Goal: Task Accomplishment & Management: Manage account settings

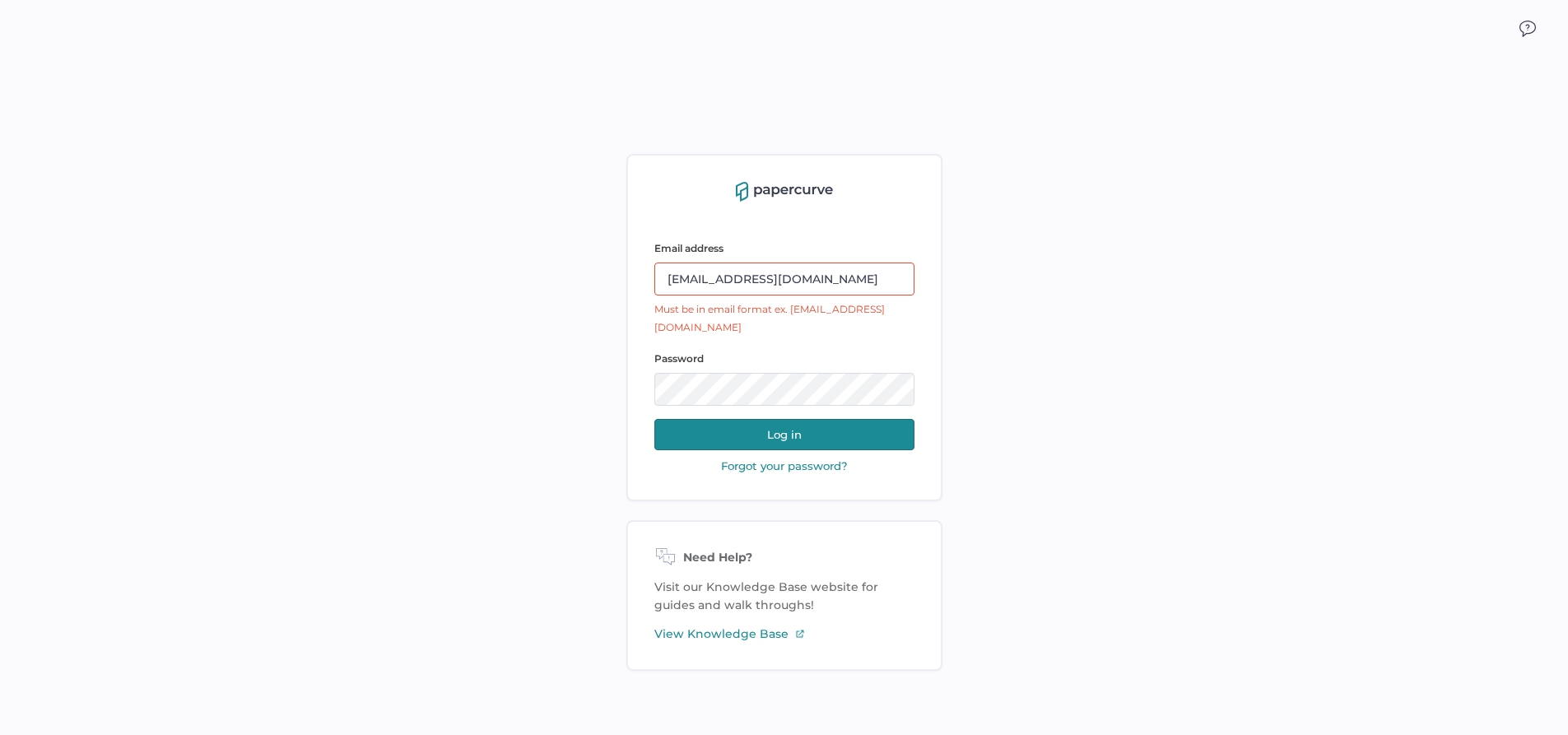
type input "[EMAIL_ADDRESS][DOMAIN_NAME]"
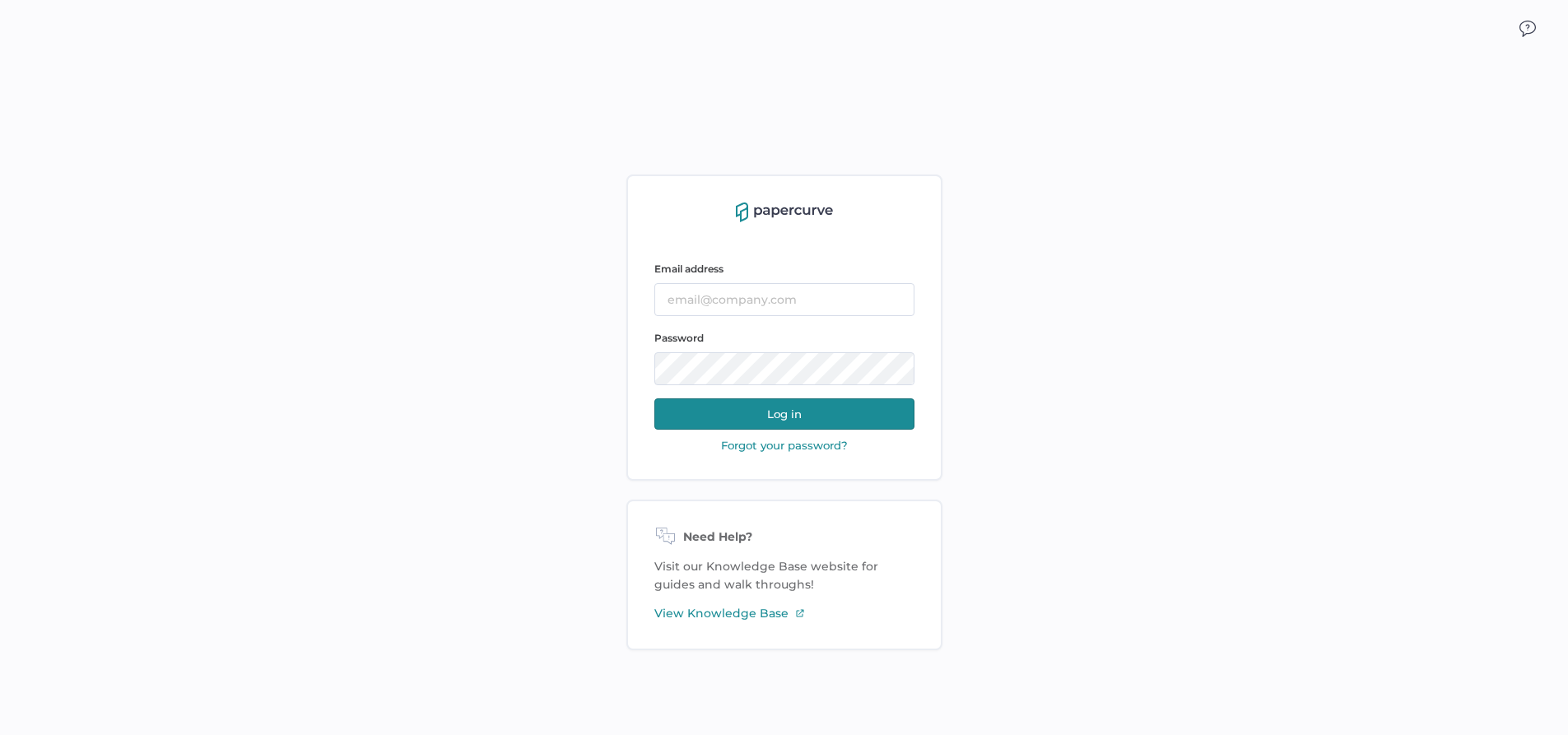
click at [1425, 352] on div "Email address Password Log in Forgot your password? Need Help? Visit our Knowle…" at bounding box center [784, 411] width 1568 height 735
click at [764, 307] on input "text" at bounding box center [785, 299] width 260 height 33
type input "[EMAIL_ADDRESS][DOMAIN_NAME]"
type input "gillian.lazarovitz@fresenius-kabi.com"
click at [872, 413] on button "Log in" at bounding box center [785, 414] width 260 height 32
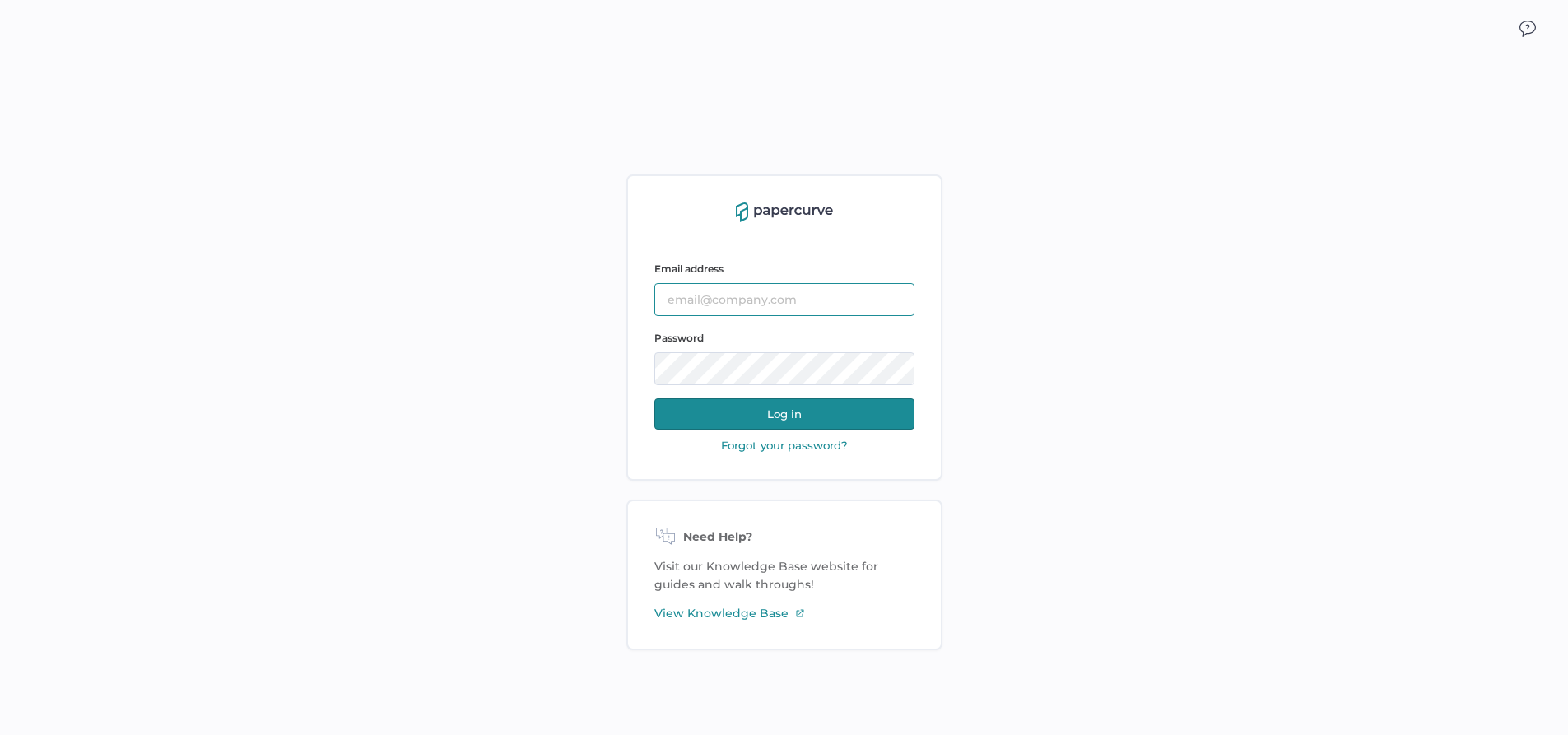
type input "gillian.lazarovitz@fresenius-kabi.com"
click at [872, 413] on button "Log in" at bounding box center [785, 414] width 260 height 32
